Goal: Task Accomplishment & Management: Manage account settings

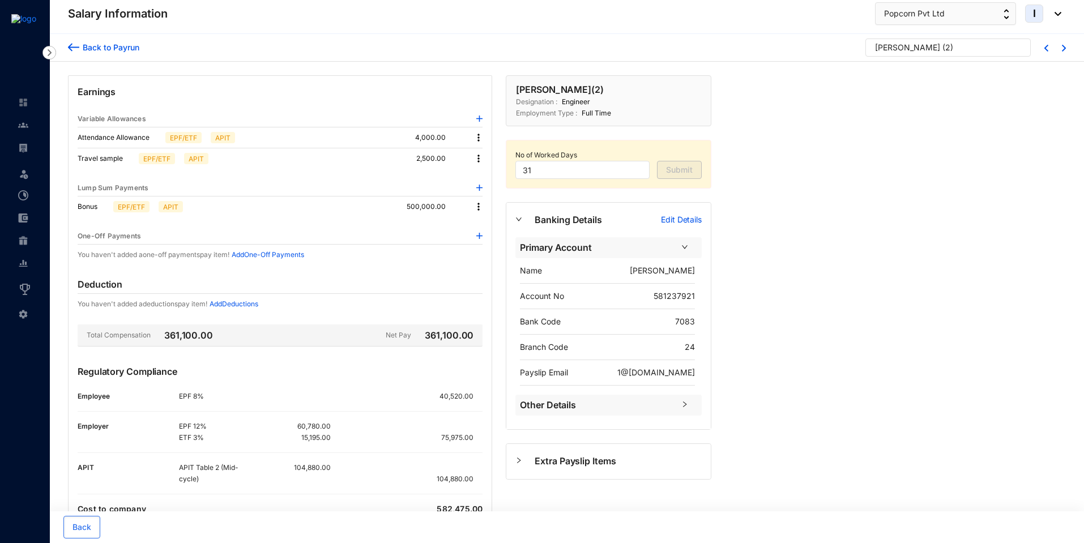
click at [80, 45] on div "Back to Payrun" at bounding box center [109, 47] width 60 height 12
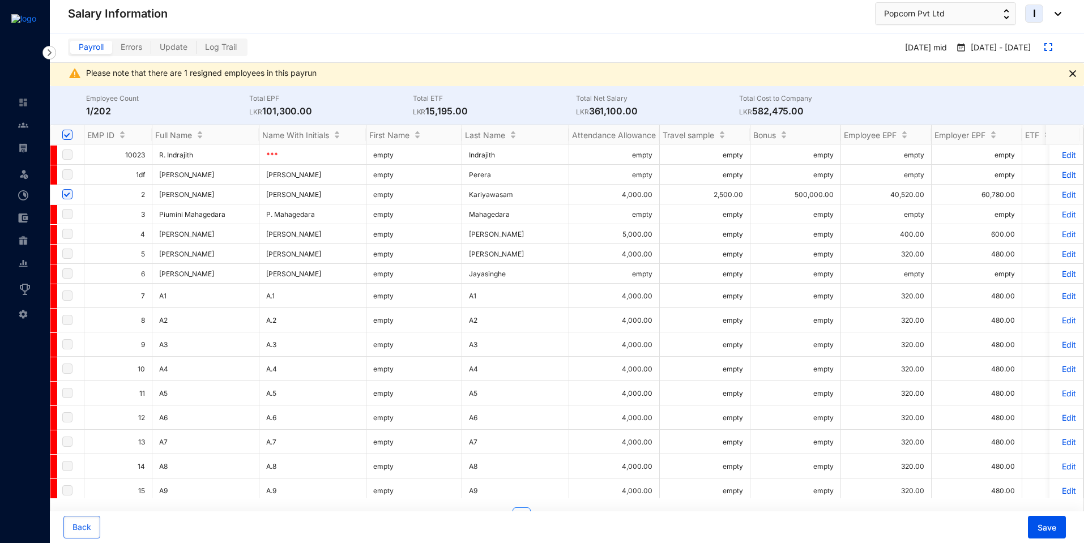
click at [1064, 195] on p "Edit" at bounding box center [1066, 195] width 20 height 10
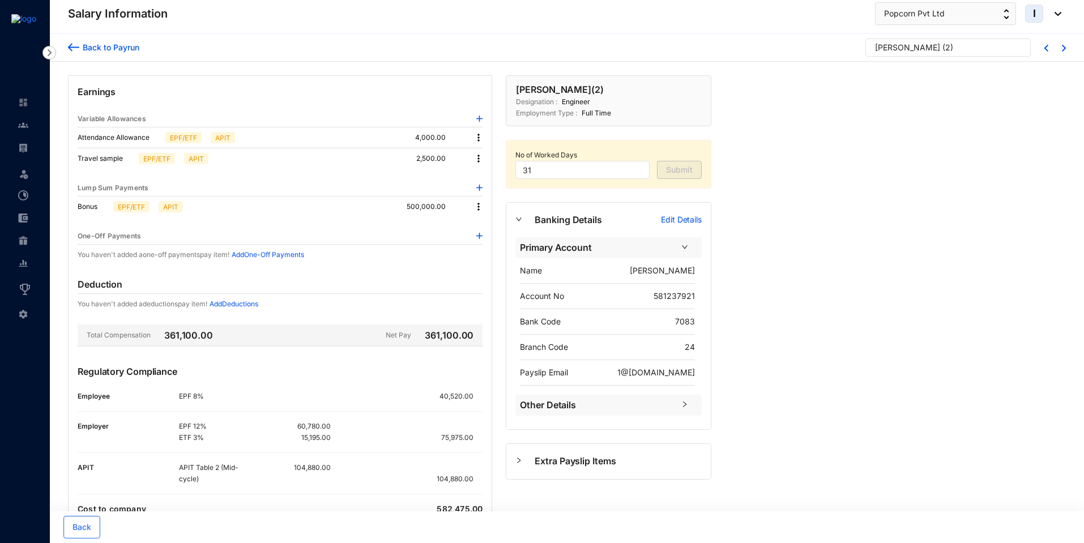
click at [79, 48] on div "Back to Payrun" at bounding box center [109, 47] width 60 height 12
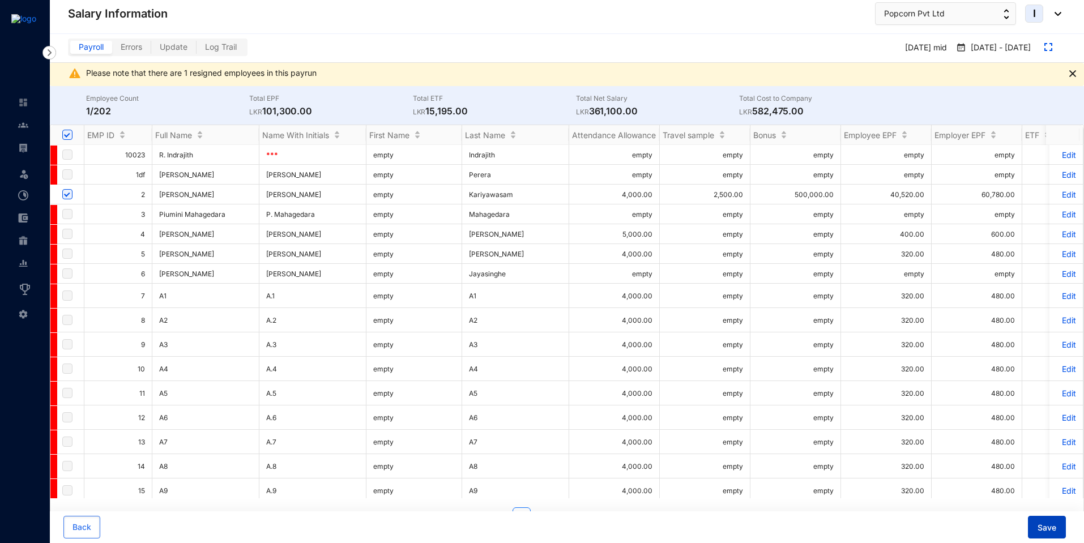
click at [1052, 532] on span "Save" at bounding box center [1046, 527] width 19 height 11
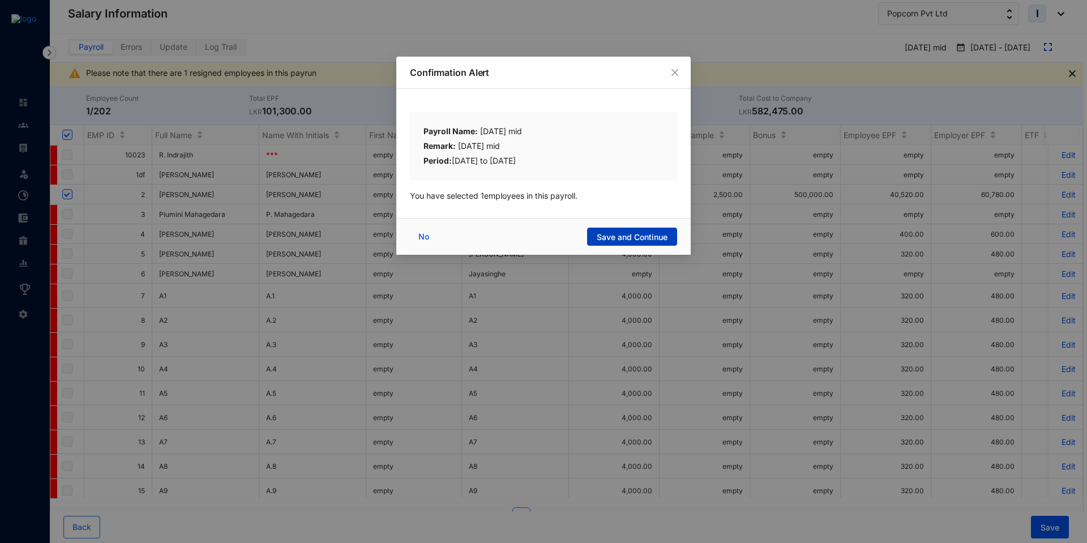
click at [620, 242] on span "Save and Continue" at bounding box center [632, 237] width 71 height 11
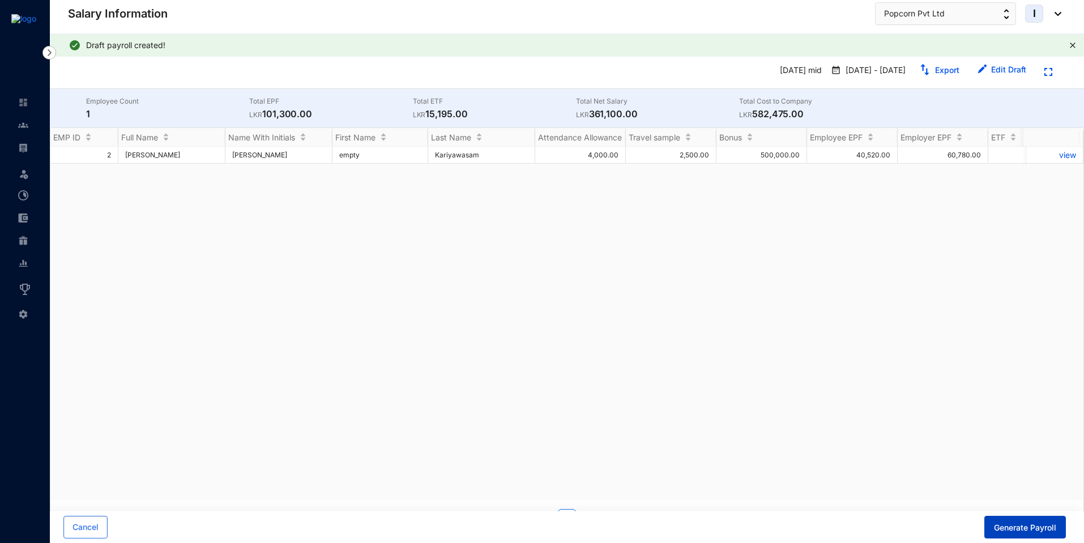
click at [1025, 532] on span "Generate Payroll" at bounding box center [1025, 527] width 62 height 11
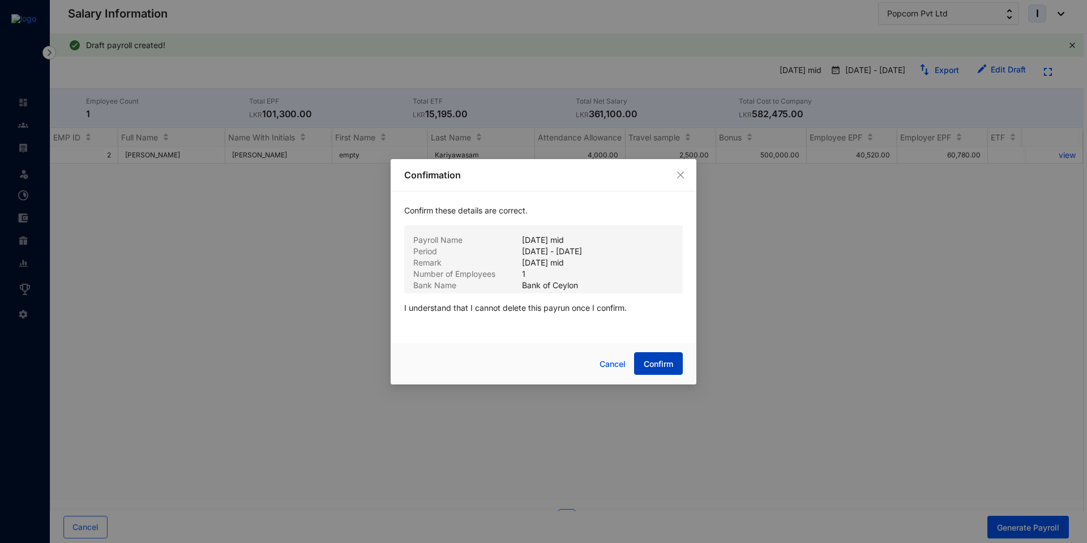
click at [675, 363] on button "Confirm" at bounding box center [658, 363] width 49 height 23
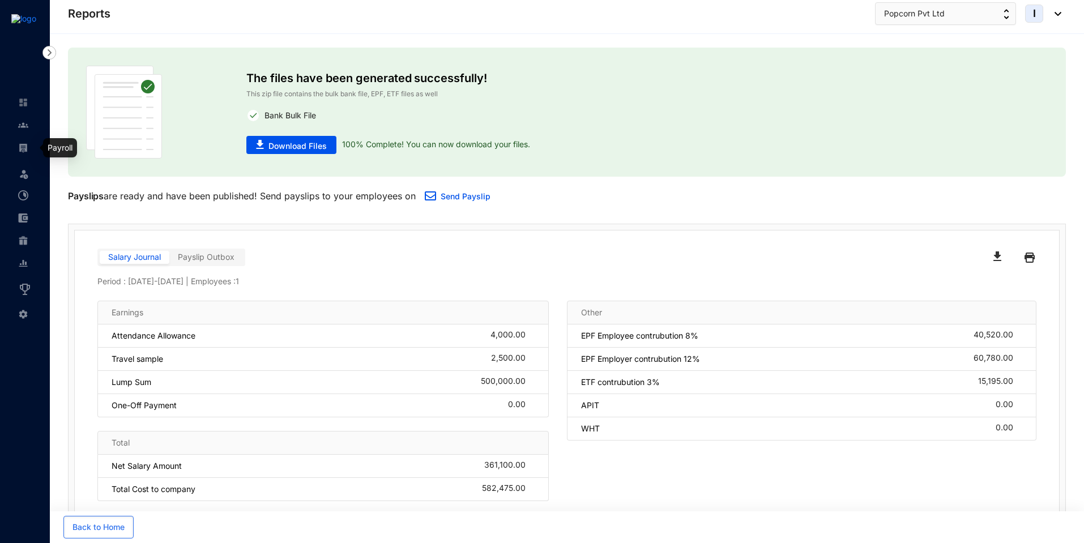
click at [25, 151] on img at bounding box center [23, 148] width 10 height 10
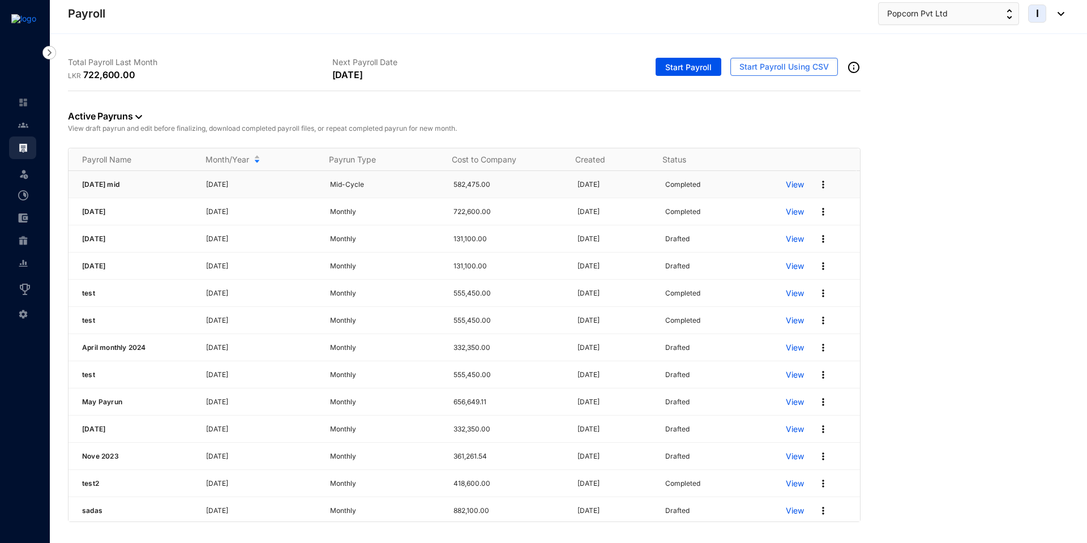
click at [786, 185] on p "View" at bounding box center [795, 184] width 18 height 11
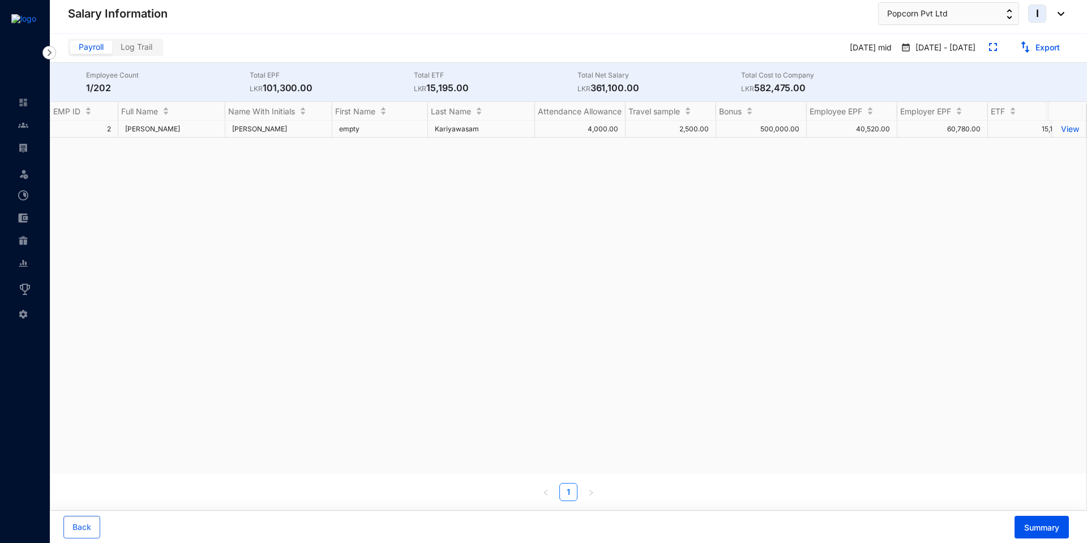
click at [1061, 129] on p "View" at bounding box center [1069, 129] width 20 height 10
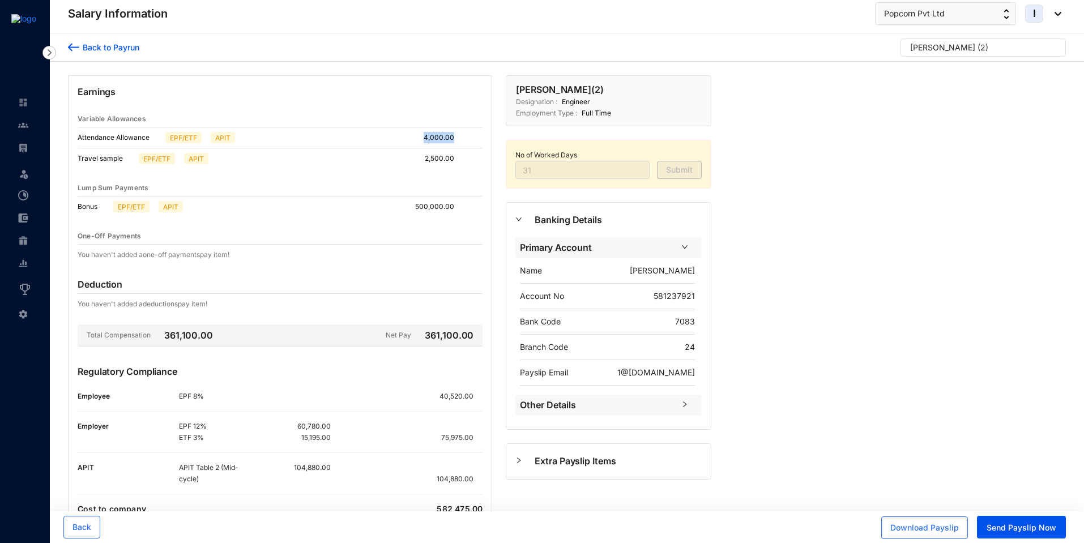
drag, startPoint x: 427, startPoint y: 135, endPoint x: 468, endPoint y: 139, distance: 41.0
click at [468, 139] on div "4,000.00" at bounding box center [452, 137] width 59 height 11
drag, startPoint x: 425, startPoint y: 159, endPoint x: 476, endPoint y: 153, distance: 51.2
click at [476, 153] on div "2,500.00" at bounding box center [454, 158] width 58 height 11
drag, startPoint x: 409, startPoint y: 203, endPoint x: 463, endPoint y: 202, distance: 54.4
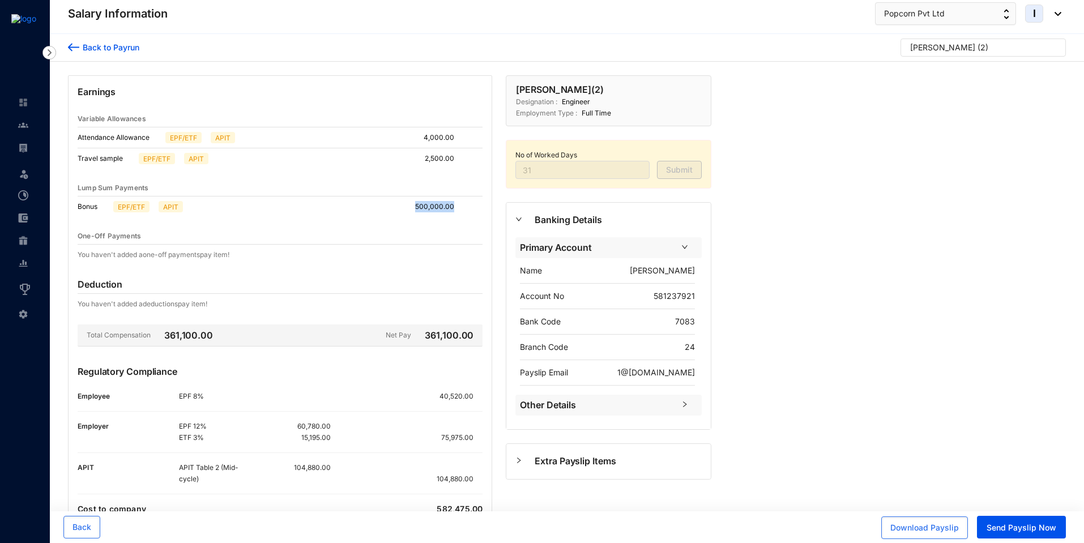
click at [463, 202] on div "Bonus EPF/ETF APIT 500,000.00" at bounding box center [280, 206] width 405 height 20
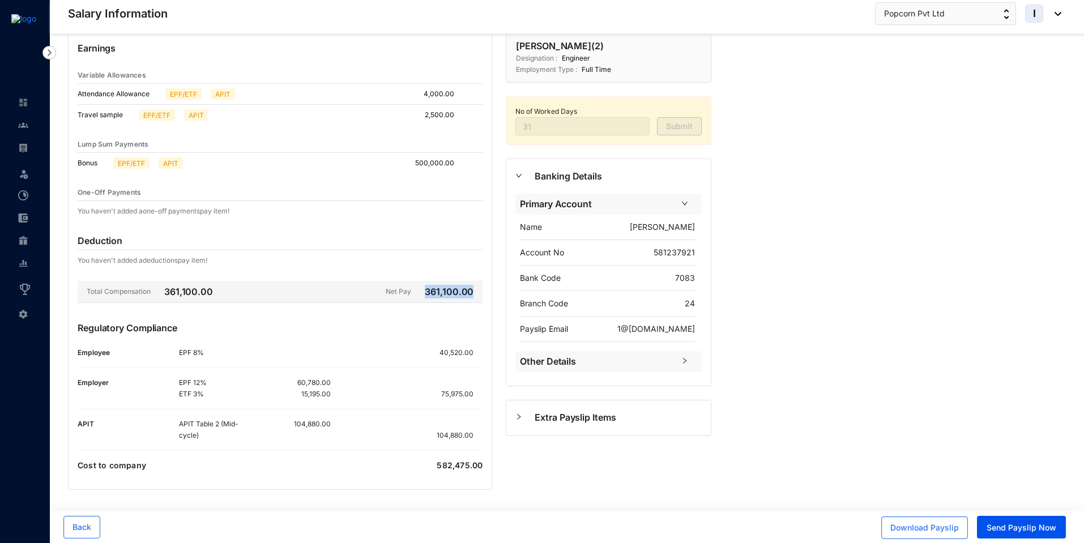
drag, startPoint x: 426, startPoint y: 293, endPoint x: 490, endPoint y: 299, distance: 63.8
click at [490, 299] on div "Earnings Variable Allowances Attendance Allowance EPF/ETF APIT 4,000.00 Travel …" at bounding box center [280, 261] width 424 height 458
copy p "361,100.00"
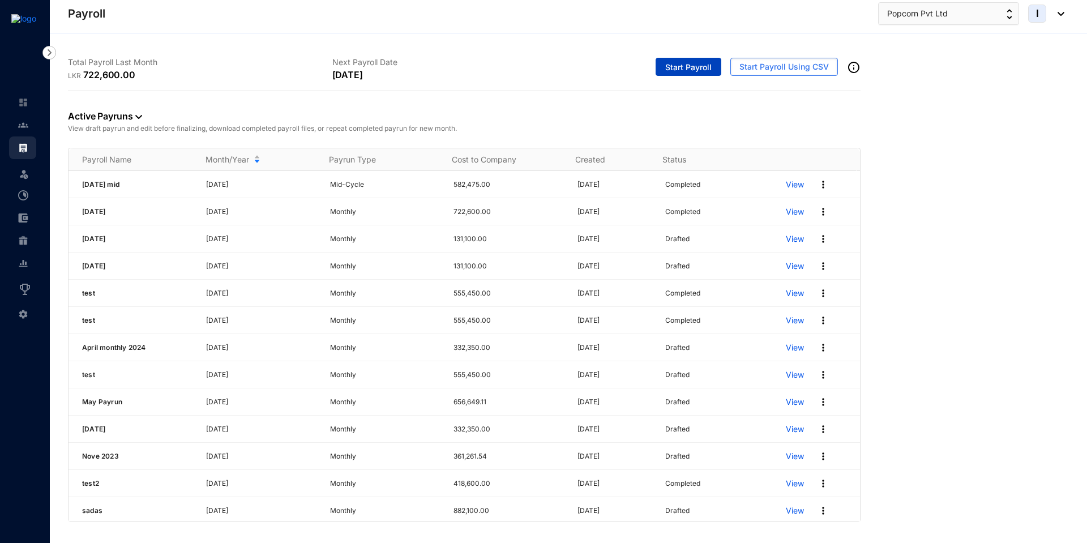
click at [674, 66] on span "Start Payroll" at bounding box center [688, 67] width 46 height 11
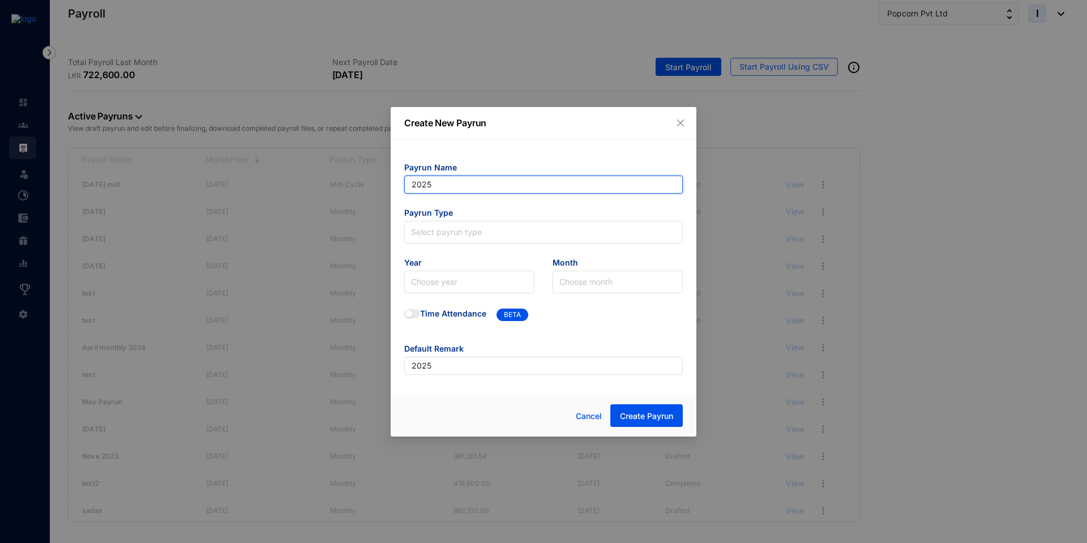
click at [469, 188] on input "2025" at bounding box center [543, 185] width 279 height 18
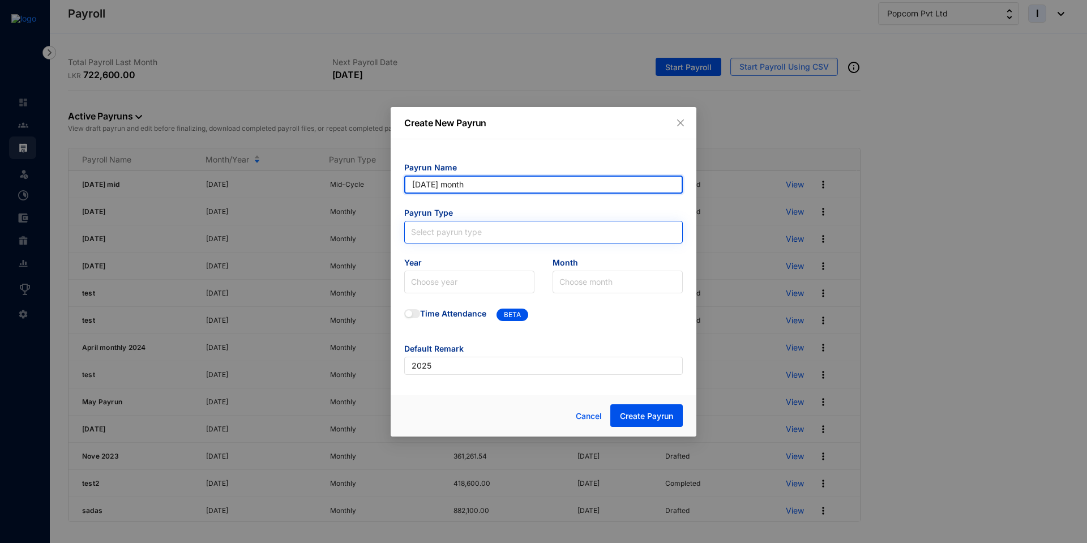
type input "2025 May month"
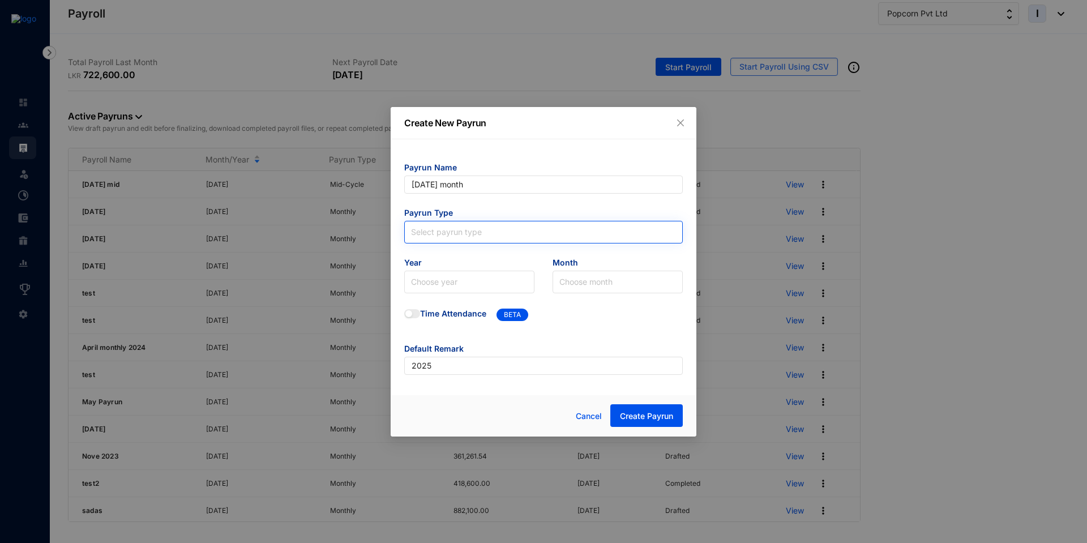
type input "2025 May month"
click at [433, 226] on input "search" at bounding box center [543, 229] width 265 height 17
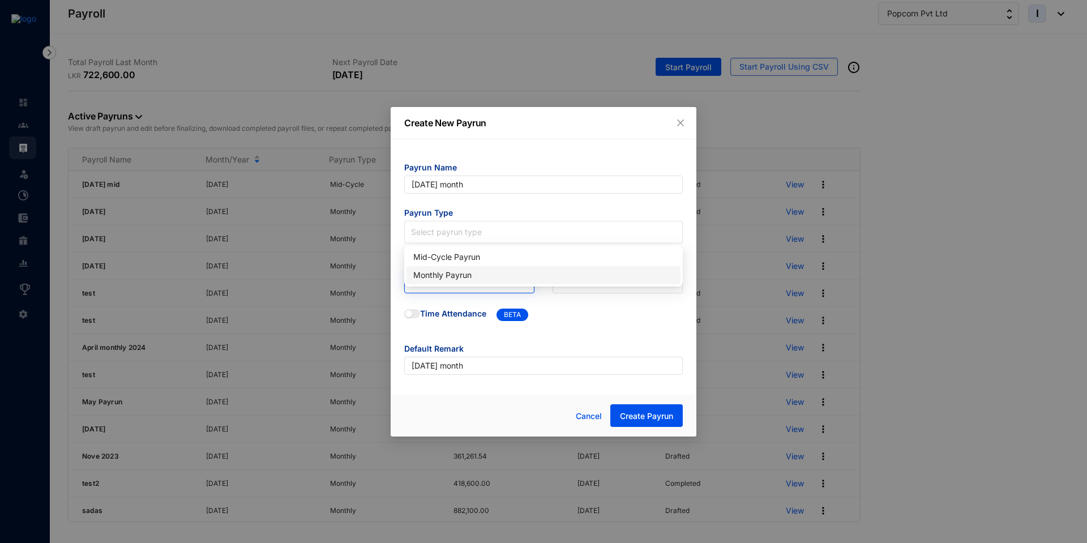
click at [433, 273] on div "Monthly Payrun" at bounding box center [543, 275] width 260 height 12
click at [434, 286] on input "search" at bounding box center [469, 282] width 117 height 22
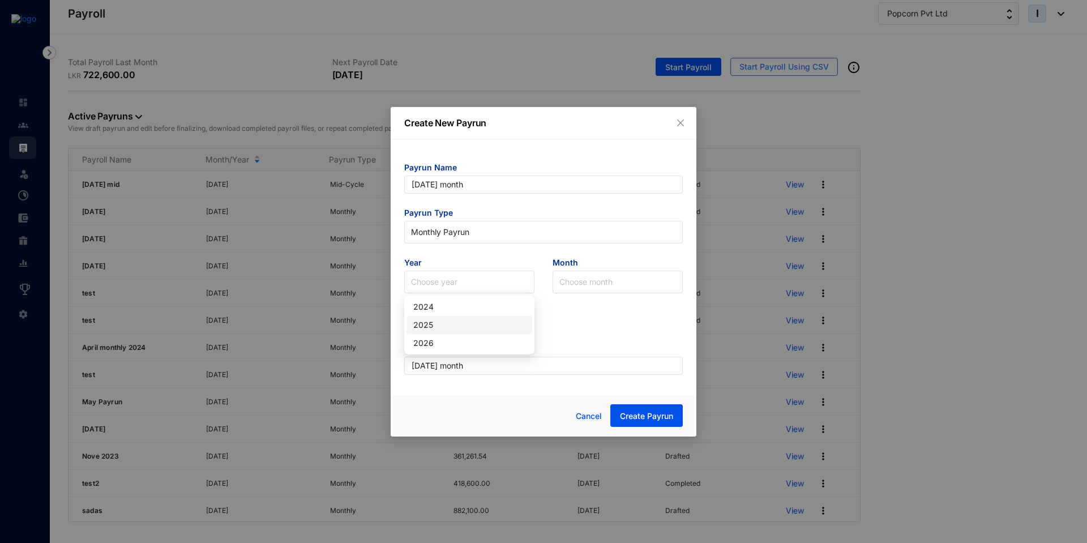
click at [442, 323] on div "2025" at bounding box center [469, 325] width 112 height 12
click at [576, 277] on input "search" at bounding box center [617, 282] width 117 height 22
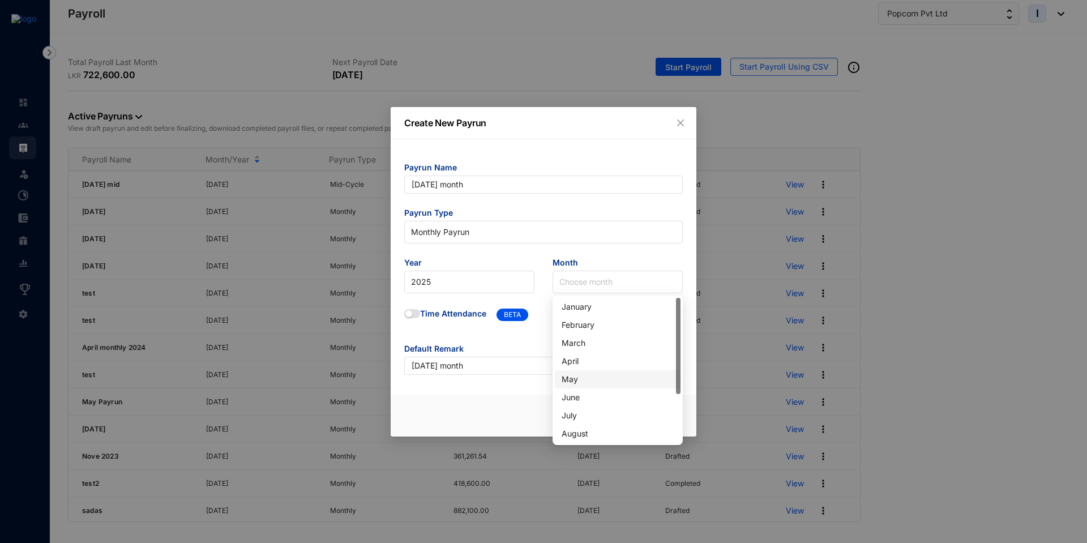
click at [586, 377] on div "May" at bounding box center [618, 379] width 112 height 12
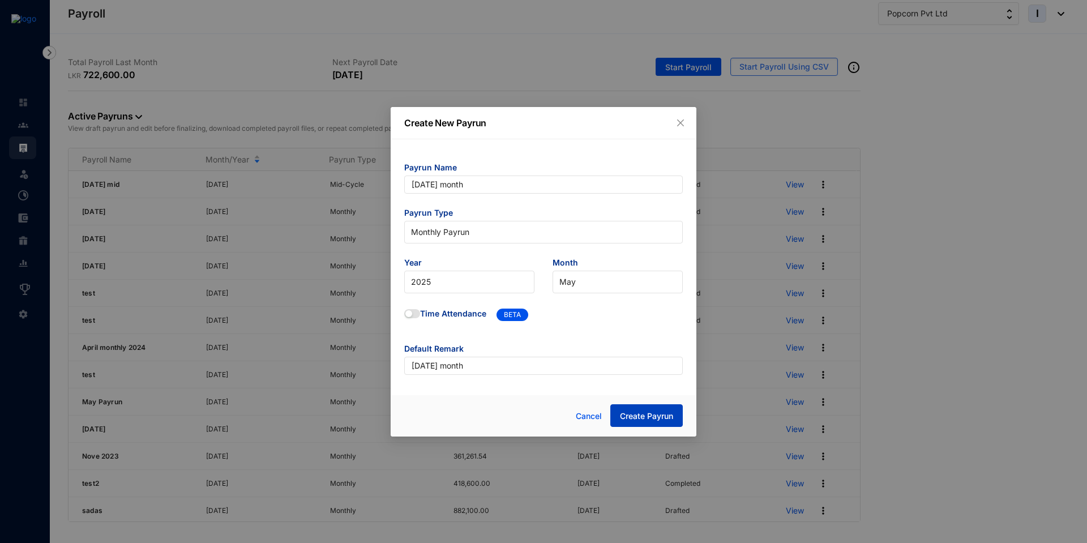
click at [643, 415] on span "Create Payrun" at bounding box center [646, 415] width 53 height 11
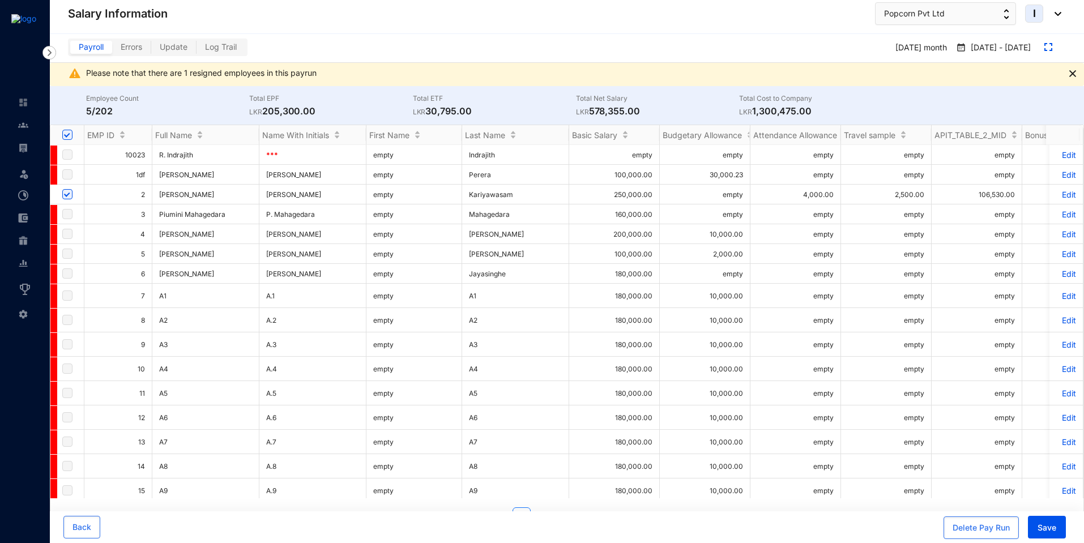
click at [1064, 193] on p "Edit" at bounding box center [1066, 195] width 20 height 10
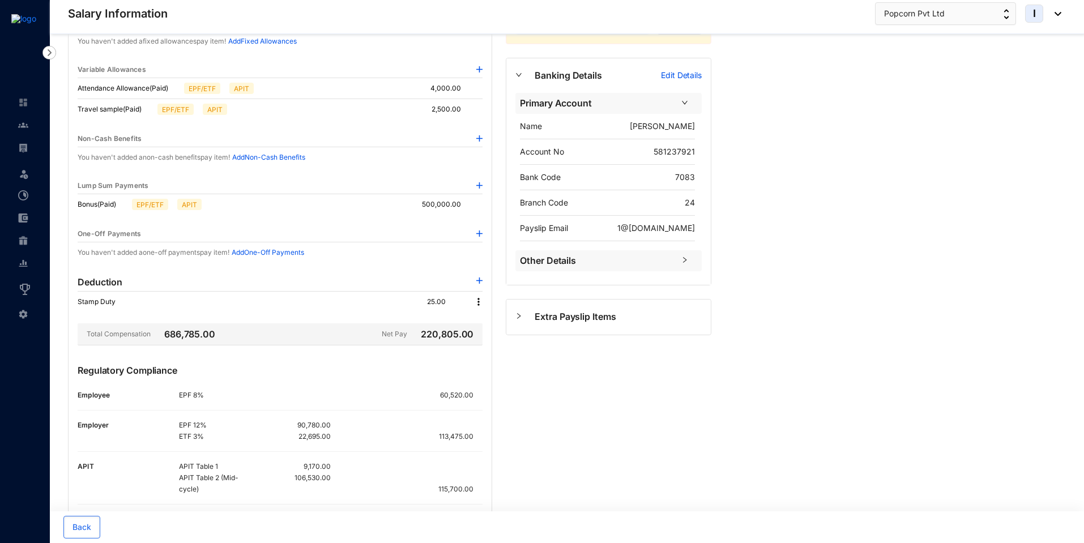
scroll to position [147, 0]
drag, startPoint x: 438, startPoint y: 390, endPoint x: 494, endPoint y: 396, distance: 56.3
click at [494, 396] on div "Earnings Basic Salary Basic Salary EPF/ETF APIT 250,000.00 Fixed Allowances You…" at bounding box center [280, 235] width 438 height 613
copy p "60,520.00"
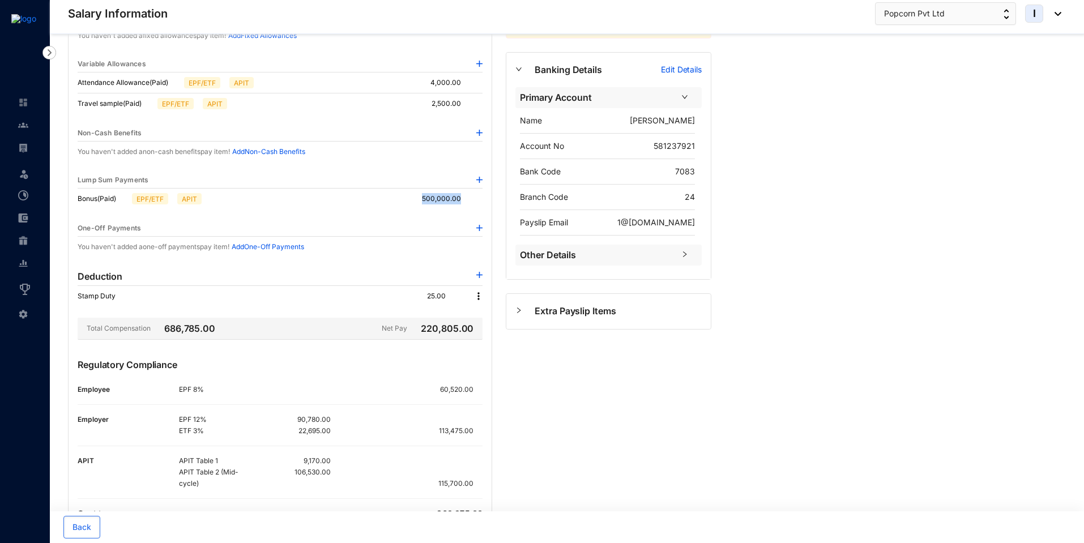
drag, startPoint x: 420, startPoint y: 198, endPoint x: 467, endPoint y: 203, distance: 46.8
click at [467, 203] on div "Bonus (Paid) EPF/ETF APIT 500,000.00" at bounding box center [280, 199] width 405 height 20
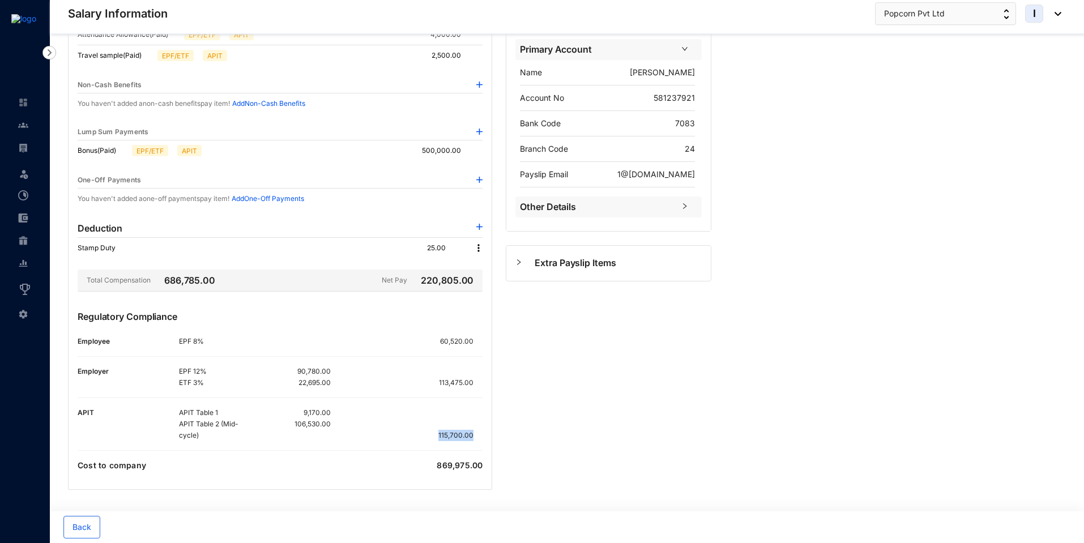
drag, startPoint x: 439, startPoint y: 430, endPoint x: 474, endPoint y: 434, distance: 35.8
click at [474, 434] on div "115,700.00" at bounding box center [407, 435] width 152 height 11
copy p "115,700.00"
drag, startPoint x: 438, startPoint y: 340, endPoint x: 473, endPoint y: 341, distance: 35.1
click at [473, 341] on div "60,520.00" at bounding box center [419, 341] width 127 height 11
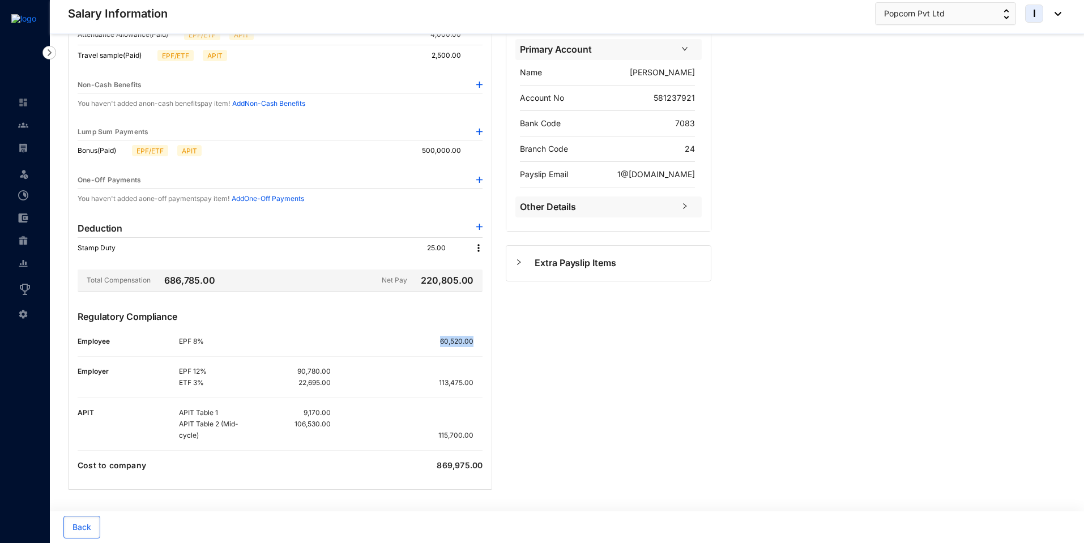
copy p "60,520.00"
drag, startPoint x: 437, startPoint y: 435, endPoint x: 464, endPoint y: 440, distance: 27.1
click at [464, 440] on div "115,700.00" at bounding box center [407, 435] width 152 height 11
copy p "115,700"
drag, startPoint x: 303, startPoint y: 412, endPoint x: 341, endPoint y: 413, distance: 38.5
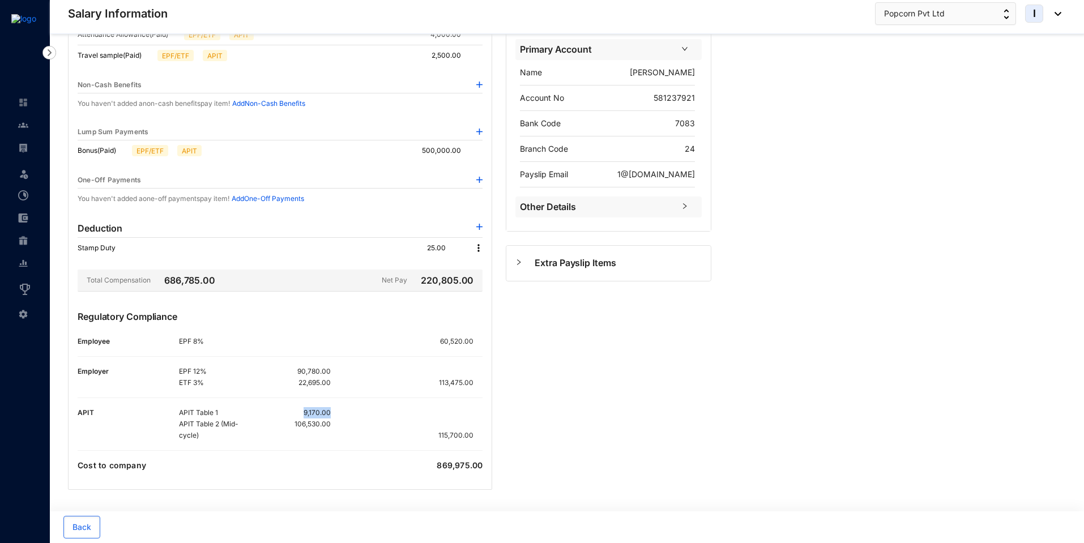
click at [341, 413] on div "APIT Table 1 9,170.00 APIT Table 2 (Mid-cycle) 106,530.00 115,700.00" at bounding box center [330, 424] width 303 height 34
copy p "9,170.00"
drag, startPoint x: 438, startPoint y: 431, endPoint x: 464, endPoint y: 438, distance: 26.9
click at [464, 438] on div "115,700.00" at bounding box center [407, 435] width 152 height 11
copy p "115,700"
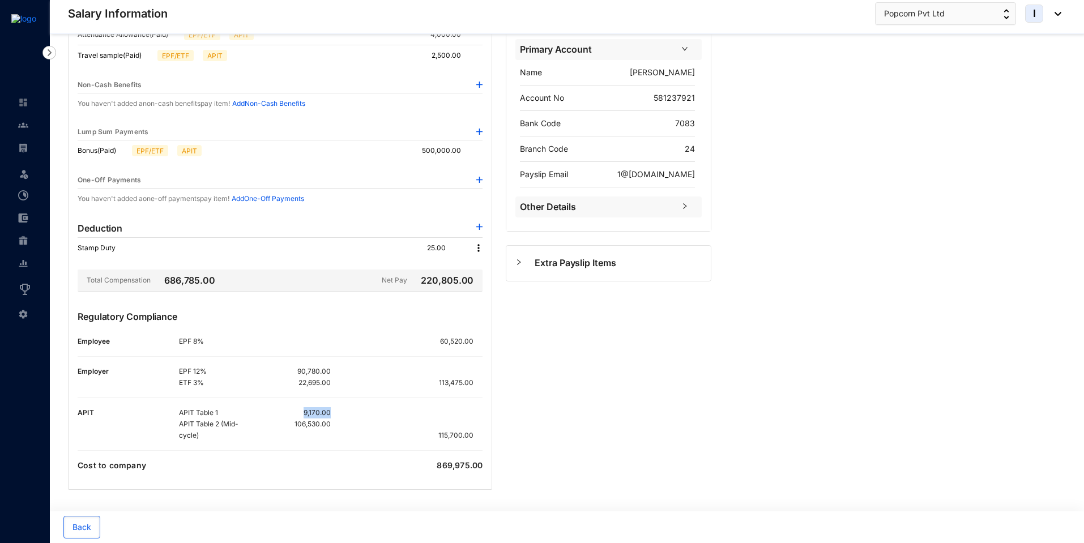
drag, startPoint x: 304, startPoint y: 410, endPoint x: 340, endPoint y: 411, distance: 35.7
click at [340, 411] on div "APIT Table 1 9,170.00 APIT Table 2 (Mid-cycle) 106,530.00 115,700.00" at bounding box center [330, 424] width 303 height 34
copy p "9,170.00"
drag, startPoint x: 438, startPoint y: 382, endPoint x: 464, endPoint y: 384, distance: 26.2
click at [464, 384] on div "113,475.00" at bounding box center [407, 382] width 152 height 11
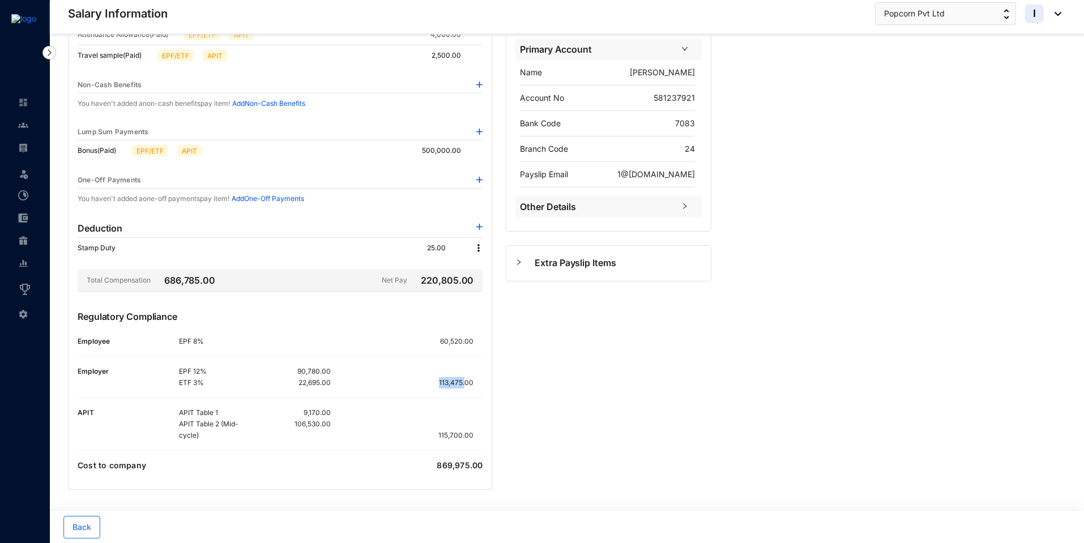
copy p "113,475."
